Goal: Check status: Check status

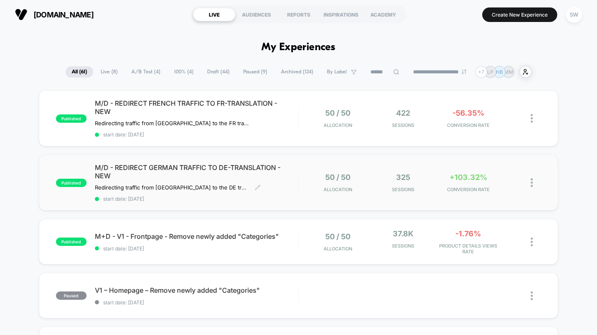
click at [293, 196] on span "start date: [DATE]" at bounding box center [197, 199] width 204 height 6
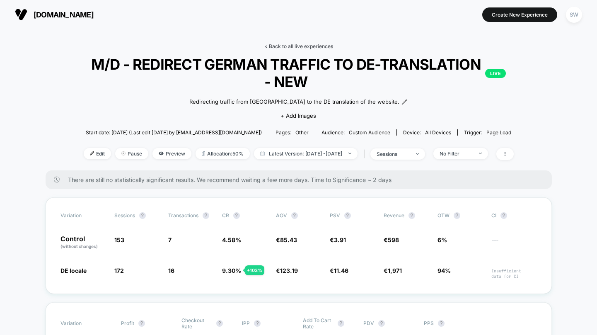
click at [279, 46] on link "< Back to all live experiences" at bounding box center [298, 46] width 69 height 6
